Goal: Task Accomplishment & Management: Complete application form

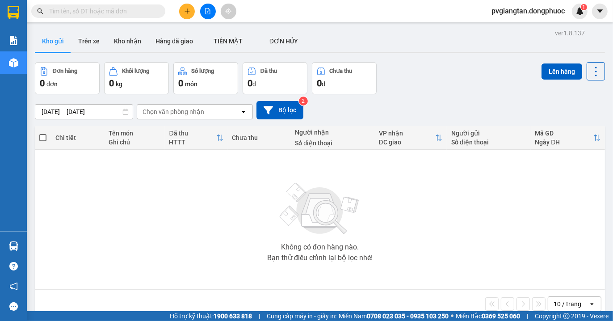
click at [186, 13] on icon "plus" at bounding box center [187, 11] width 6 height 6
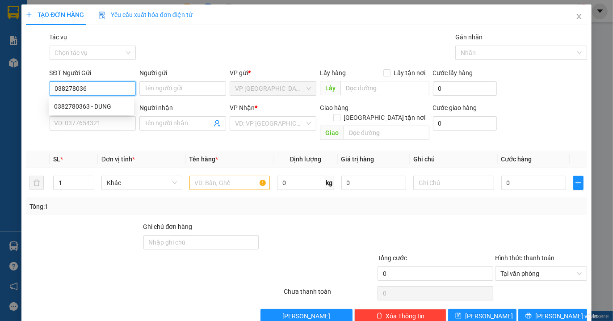
type input "0382780363"
click at [87, 105] on div "0382780363 - DUNG" at bounding box center [91, 106] width 75 height 10
type input "DUNG"
type input "0777085182"
type input "TRINH"
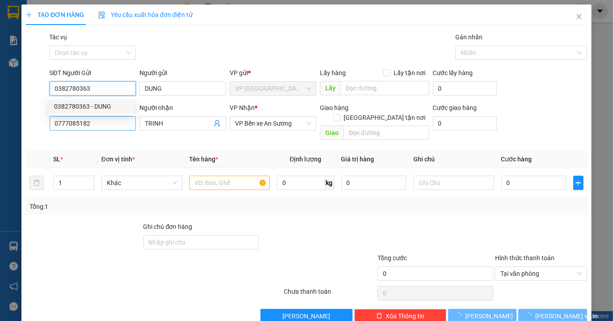
type input "20.000"
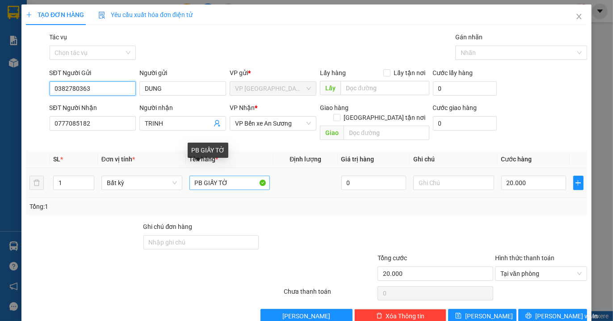
type input "0382780363"
drag, startPoint x: 226, startPoint y: 172, endPoint x: 155, endPoint y: 155, distance: 72.8
click at [155, 155] on table "SL * Đơn vị tính * Tên hàng * Định lượng Giá trị hàng Ghi chú Cước hàng 1 Bất k…" at bounding box center [306, 174] width 561 height 47
click at [233, 176] on input "1 thung" at bounding box center [229, 183] width 81 height 14
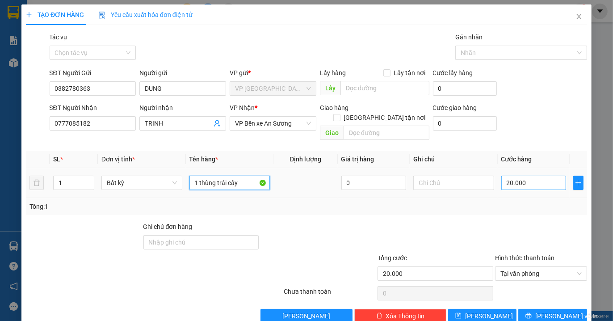
type input "1 thùng trái cây"
click at [524, 176] on input "20.000" at bounding box center [533, 183] width 65 height 14
click at [537, 176] on input "20.000" at bounding box center [533, 183] width 65 height 14
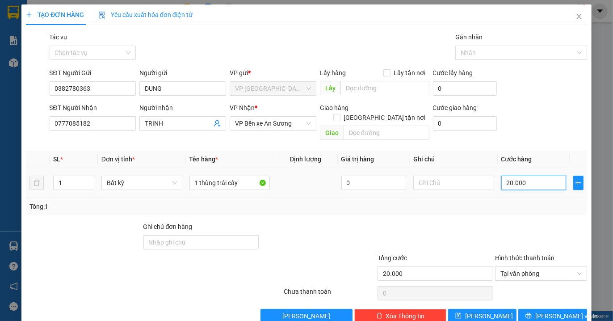
click at [537, 176] on input "20.000" at bounding box center [533, 183] width 65 height 14
type input "0"
type input "3"
type input "003"
type input "30"
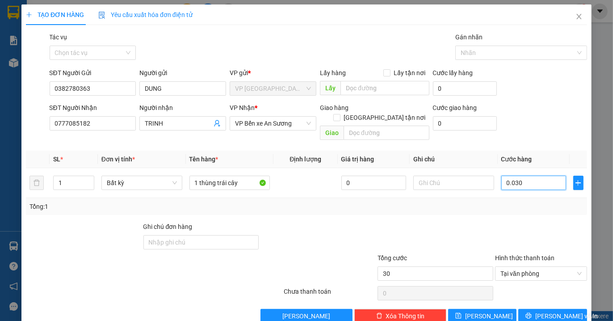
type input "0.030"
click at [505, 222] on div at bounding box center [541, 237] width 94 height 31
type input "30.000"
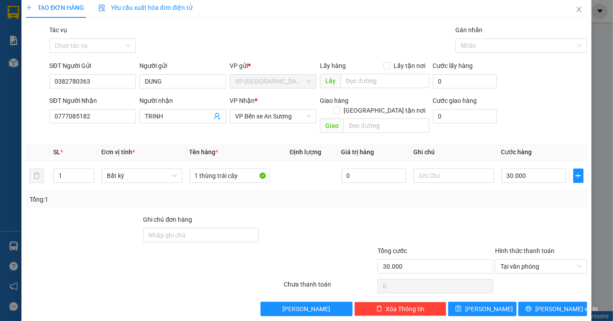
scroll to position [9, 0]
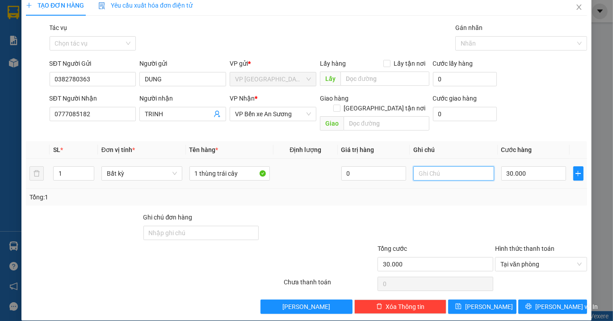
click at [436, 167] on input "text" at bounding box center [453, 173] width 81 height 14
type input "k"
type input "HKD"
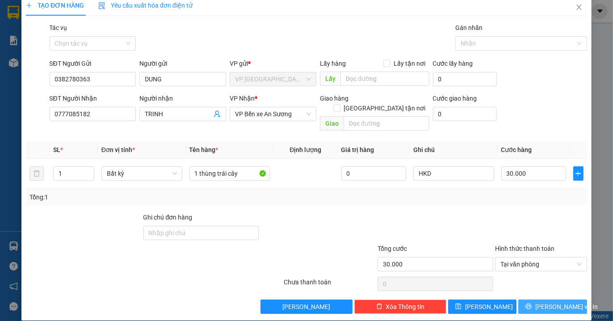
click at [548, 302] on span "[PERSON_NAME] và In" at bounding box center [566, 307] width 63 height 10
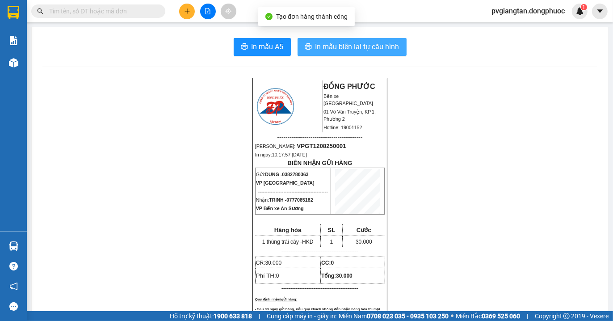
click at [348, 46] on span "In mẫu biên lai tự cấu hình" at bounding box center [357, 46] width 84 height 11
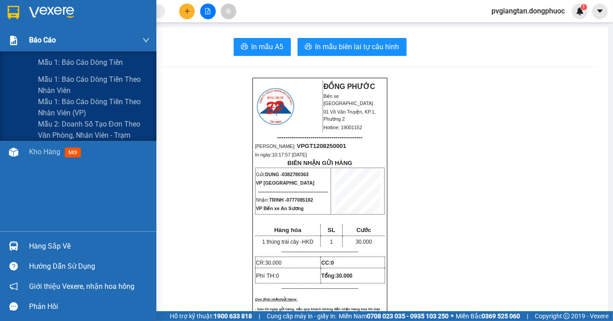
click at [64, 50] on div "Báo cáo" at bounding box center [89, 40] width 121 height 22
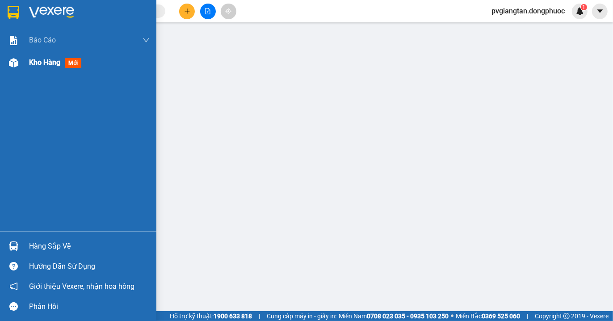
click at [51, 62] on span "Kho hàng" at bounding box center [44, 62] width 31 height 8
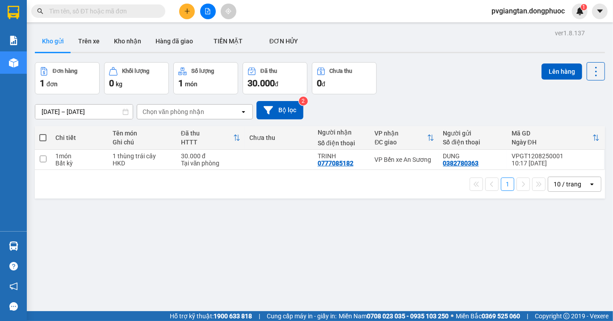
click at [45, 136] on span at bounding box center [42, 137] width 7 height 7
click at [43, 133] on input "checkbox" at bounding box center [43, 133] width 0 height 0
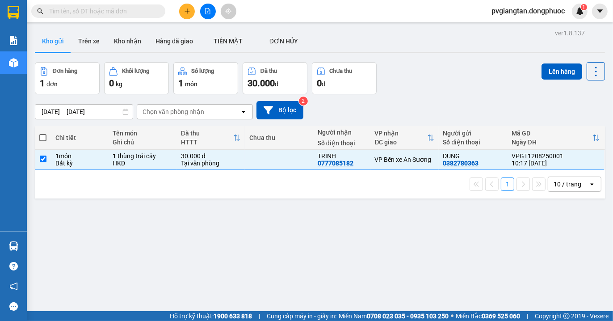
checkbox input "true"
click at [541, 69] on button "Lên hàng" at bounding box center [561, 71] width 41 height 16
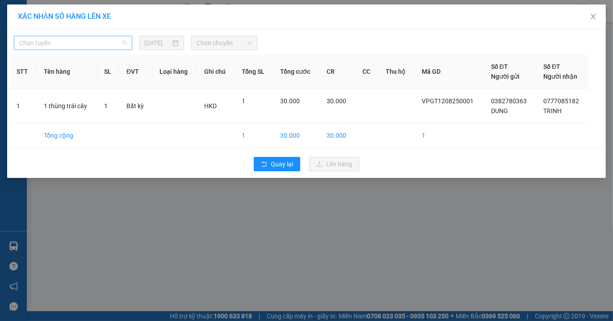
click at [80, 38] on span "Chọn tuyến" at bounding box center [73, 42] width 108 height 13
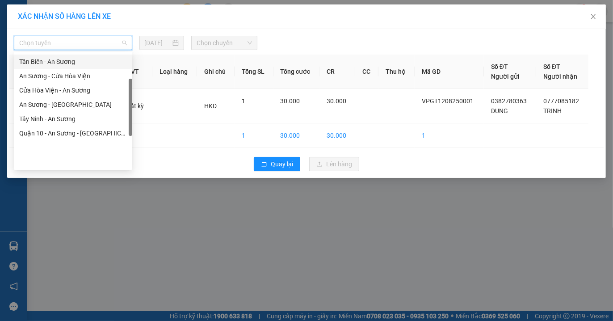
scroll to position [128, 0]
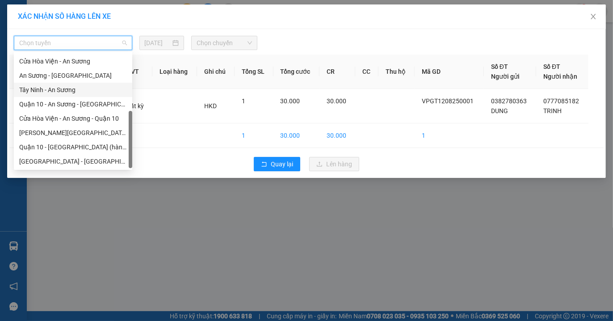
click at [60, 85] on div "Tây Ninh - An Sương" at bounding box center [73, 90] width 108 height 10
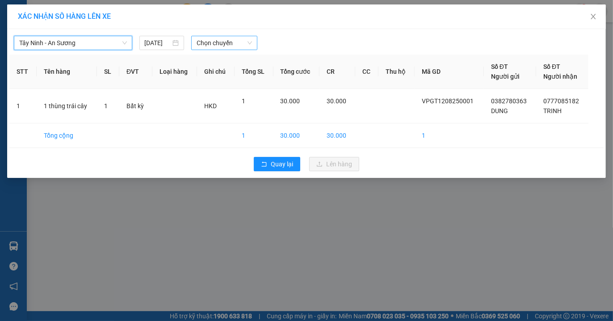
click at [234, 42] on span "Chọn chuyến" at bounding box center [224, 42] width 55 height 13
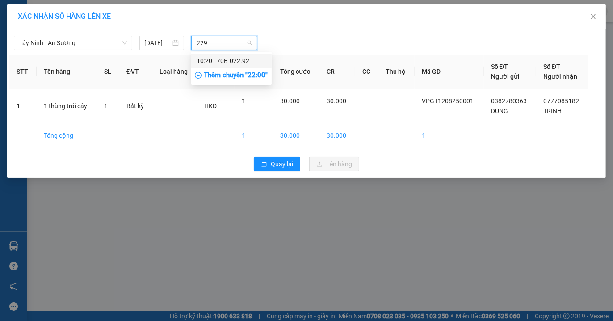
type input "2292"
click at [235, 57] on div "10:20 - 70B-022.92" at bounding box center [232, 61] width 70 height 10
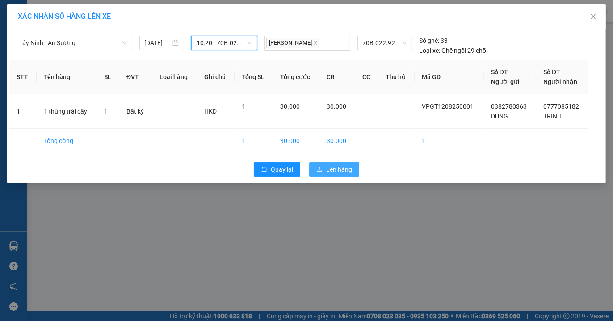
click at [337, 170] on span "Lên hàng" at bounding box center [339, 169] width 26 height 10
